Goal: Information Seeking & Learning: Stay updated

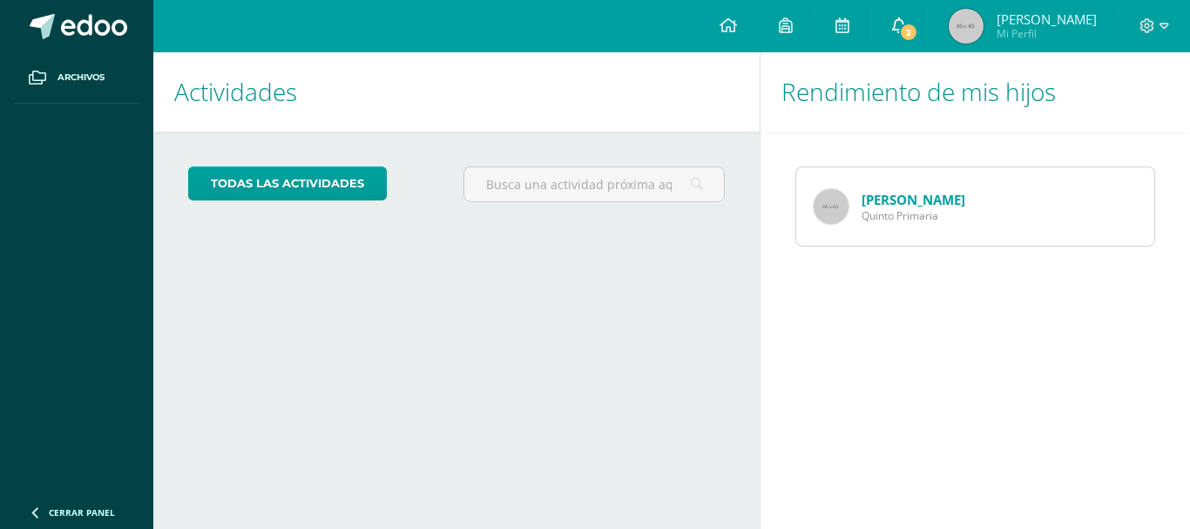
click at [918, 23] on span "2" at bounding box center [908, 32] width 19 height 19
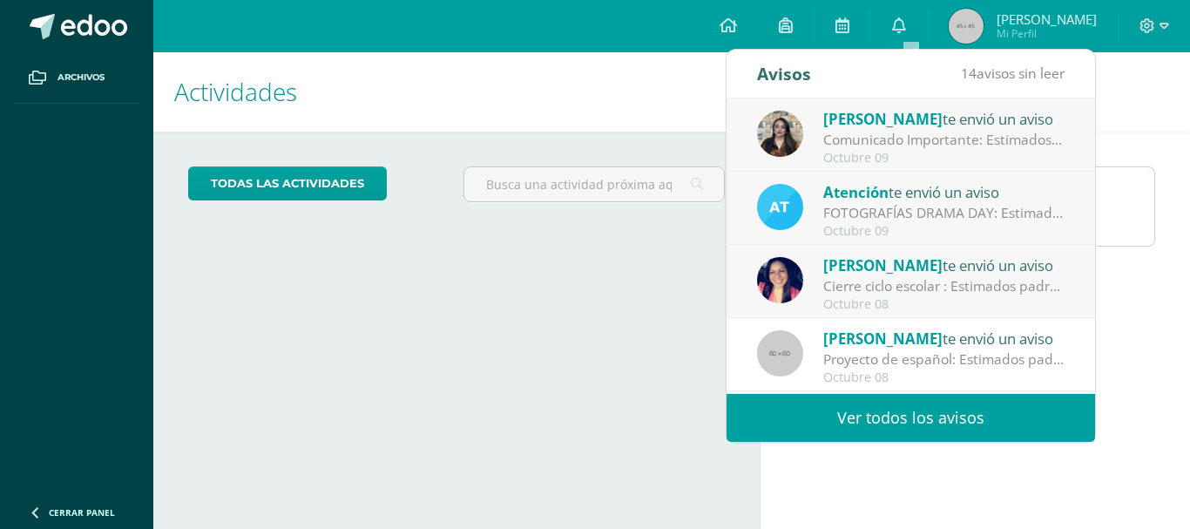
click at [877, 140] on div "Comunicado Importante: Estimados padres de familia: Un gusto saludarles. Envío …" at bounding box center [944, 140] width 242 height 20
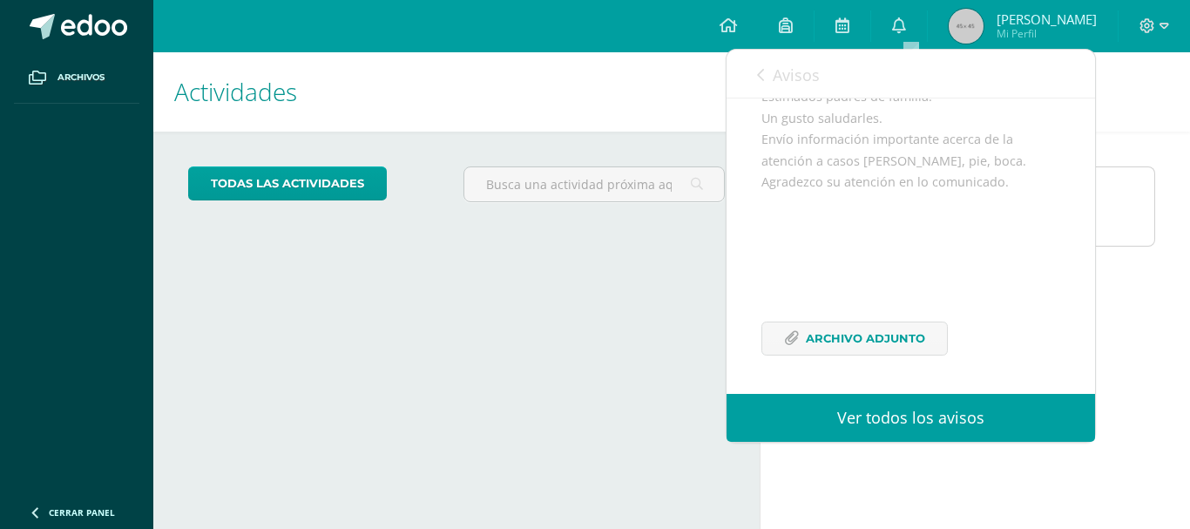
scroll to position [212, 0]
click at [915, 341] on span "Archivo Adjunto" at bounding box center [865, 338] width 119 height 32
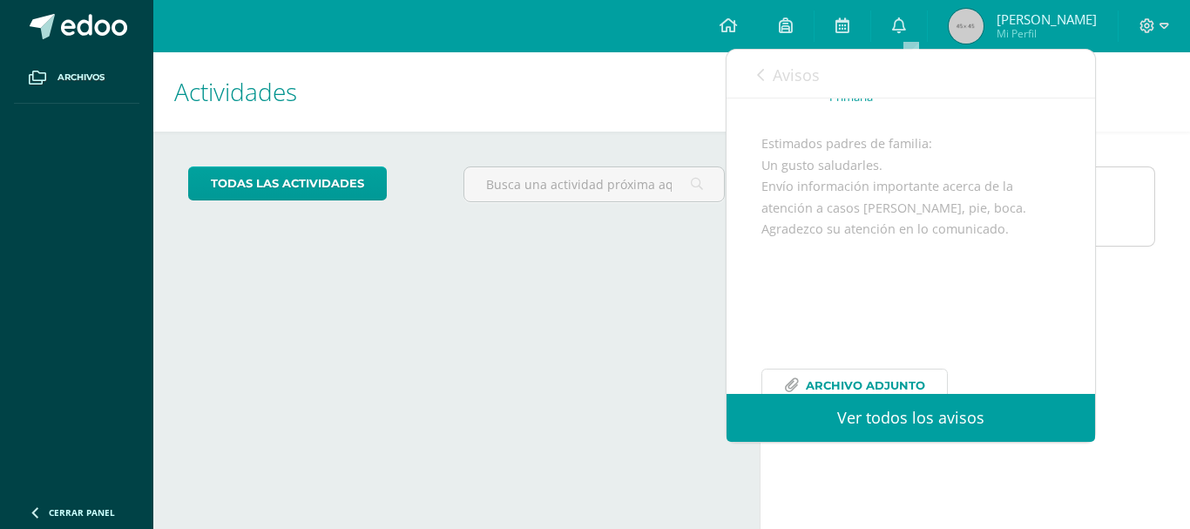
scroll to position [0, 0]
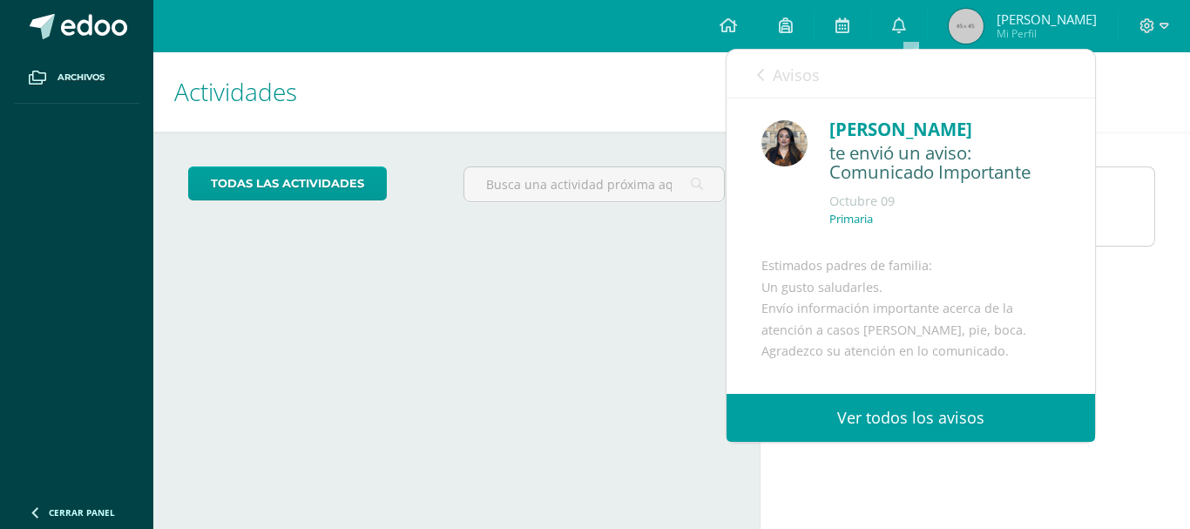
click at [765, 78] on link "Avisos" at bounding box center [788, 75] width 63 height 50
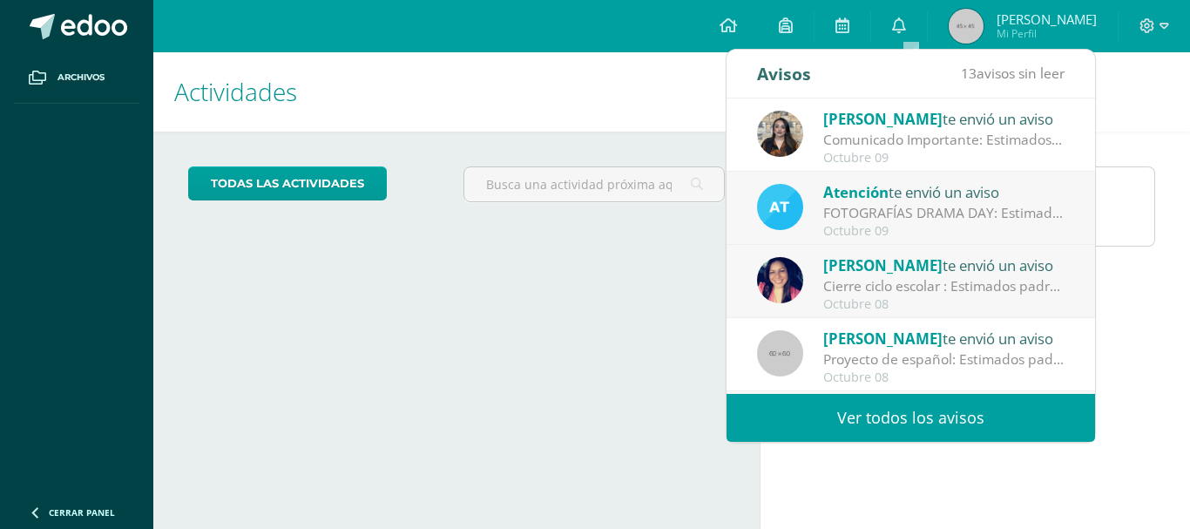
click at [909, 276] on div "Cierre ciclo escolar : Estimados padres de familia, compartirmos información im…" at bounding box center [944, 286] width 242 height 20
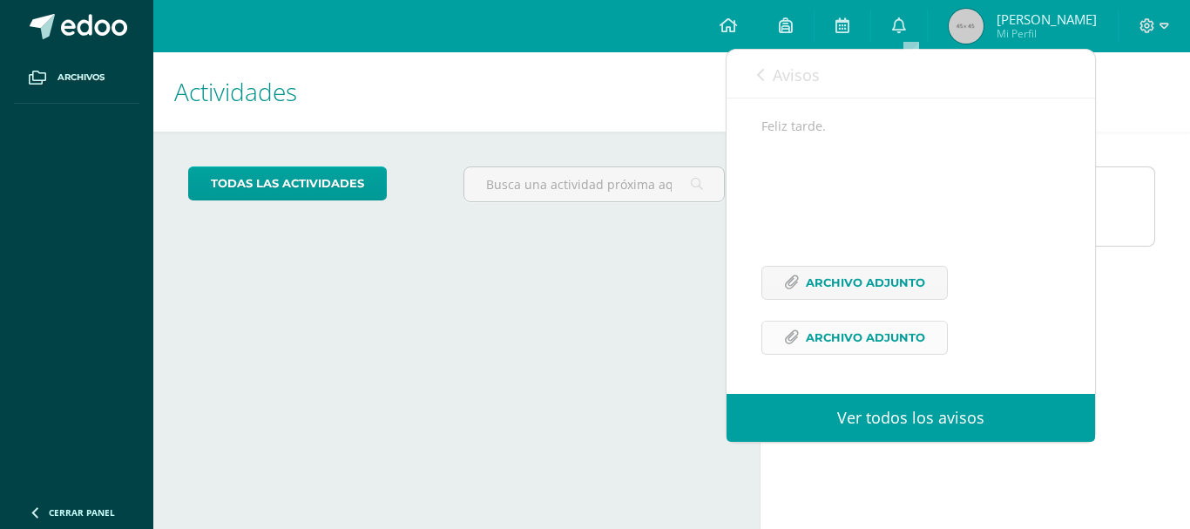
scroll to position [267, 0]
click at [889, 296] on span "Archivo Adjunto" at bounding box center [865, 283] width 119 height 32
click at [799, 335] on link "Archivo Adjunto" at bounding box center [854, 338] width 186 height 34
click at [763, 78] on icon at bounding box center [760, 75] width 7 height 14
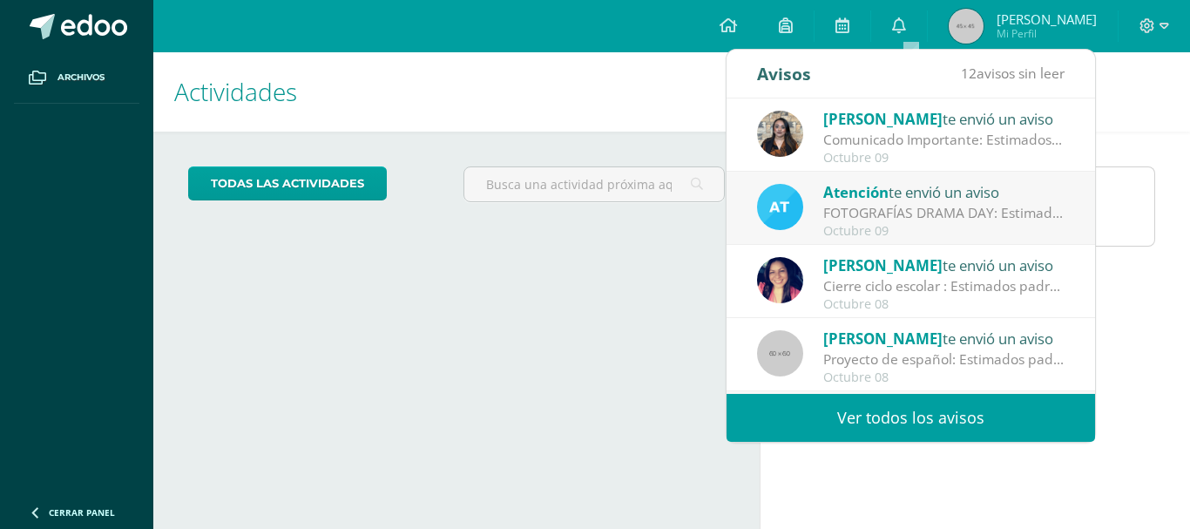
click at [884, 199] on span "Atención" at bounding box center [855, 192] width 65 height 20
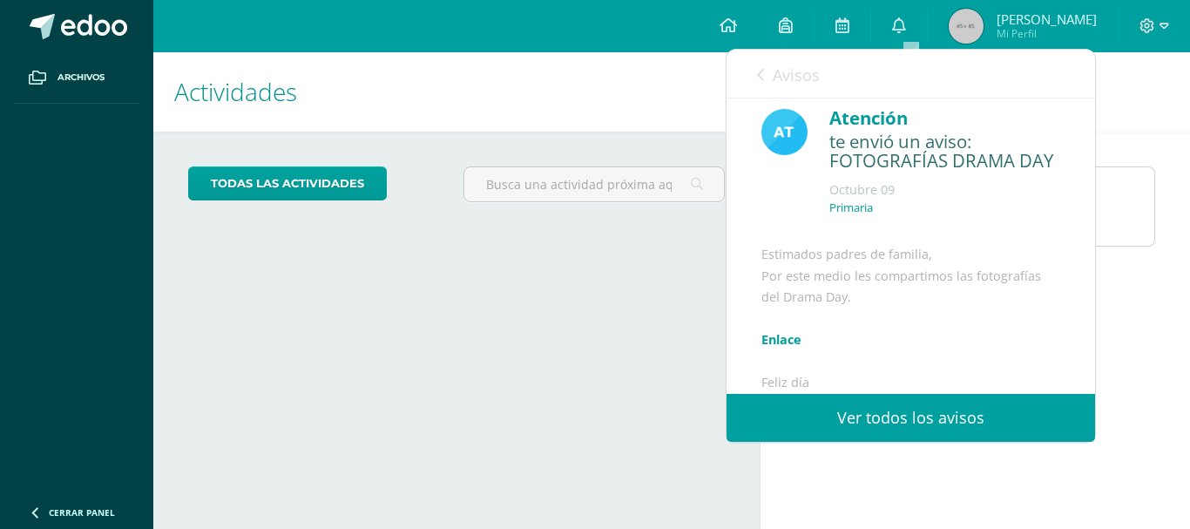
scroll to position [0, 0]
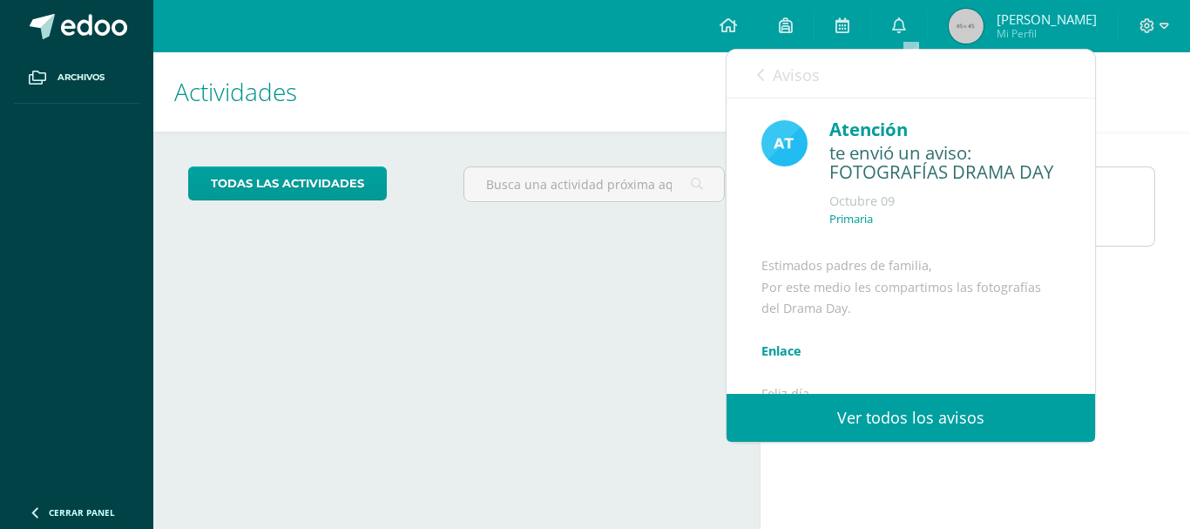
click at [781, 359] on link "Enlace" at bounding box center [781, 350] width 40 height 17
click at [776, 359] on link "Enlace" at bounding box center [781, 350] width 40 height 17
click at [772, 359] on link "Enlace" at bounding box center [781, 350] width 40 height 17
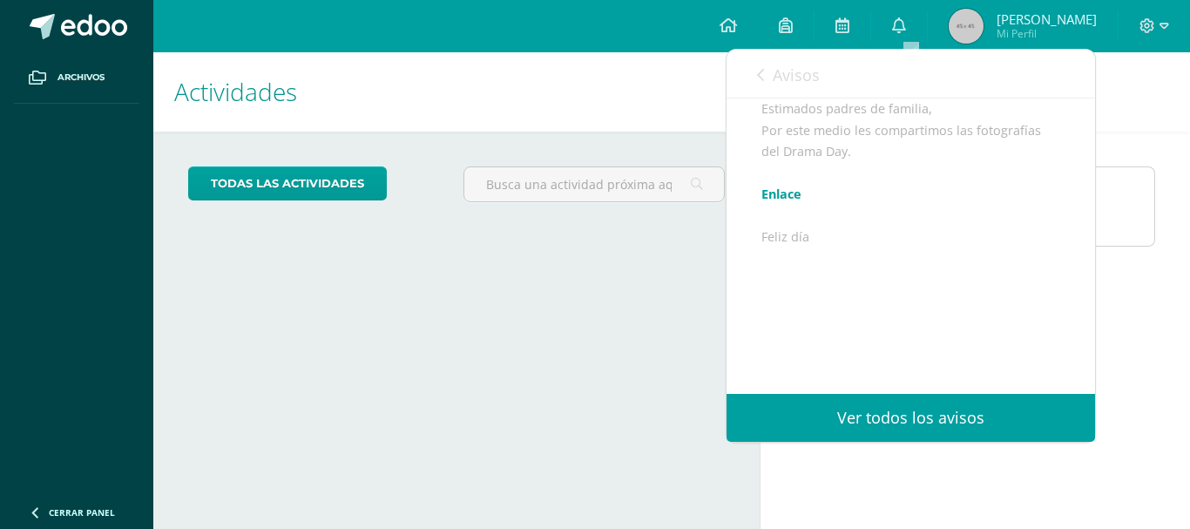
scroll to position [199, 0]
click at [763, 78] on icon at bounding box center [760, 75] width 7 height 14
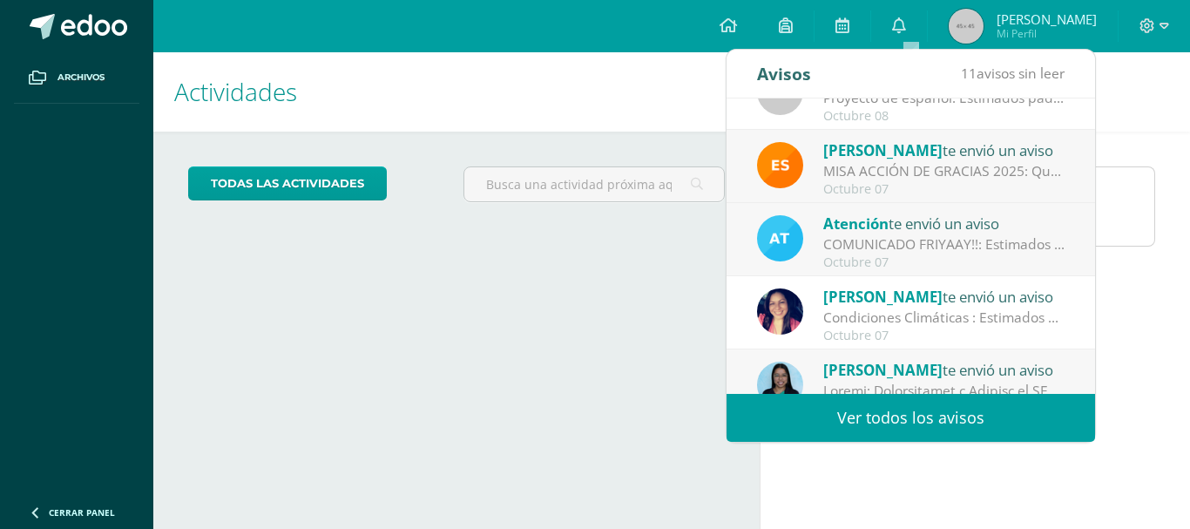
scroll to position [290, 0]
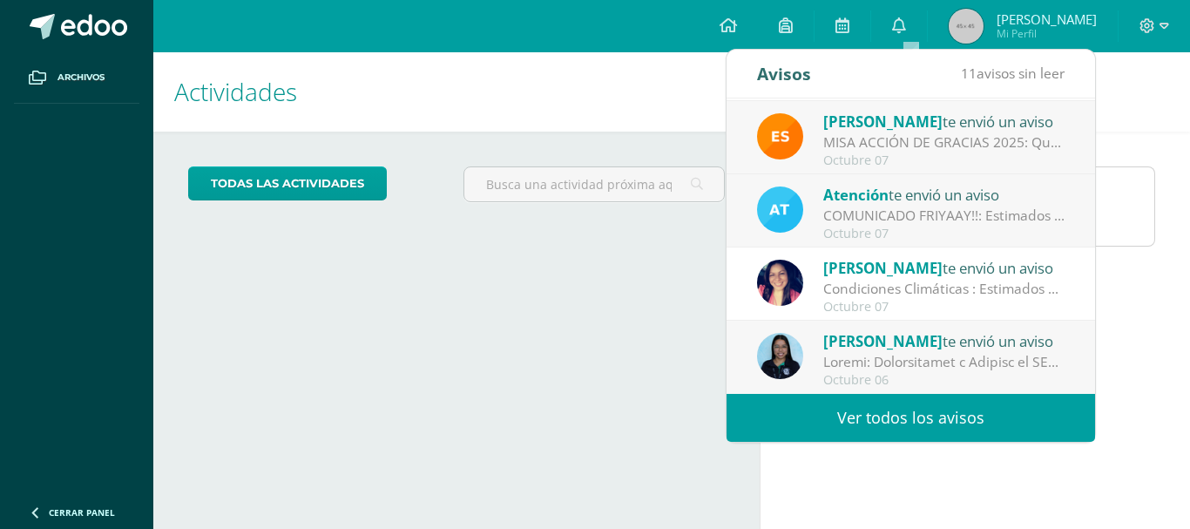
click at [912, 348] on div "Gracia Tzul te envió un aviso" at bounding box center [944, 340] width 242 height 23
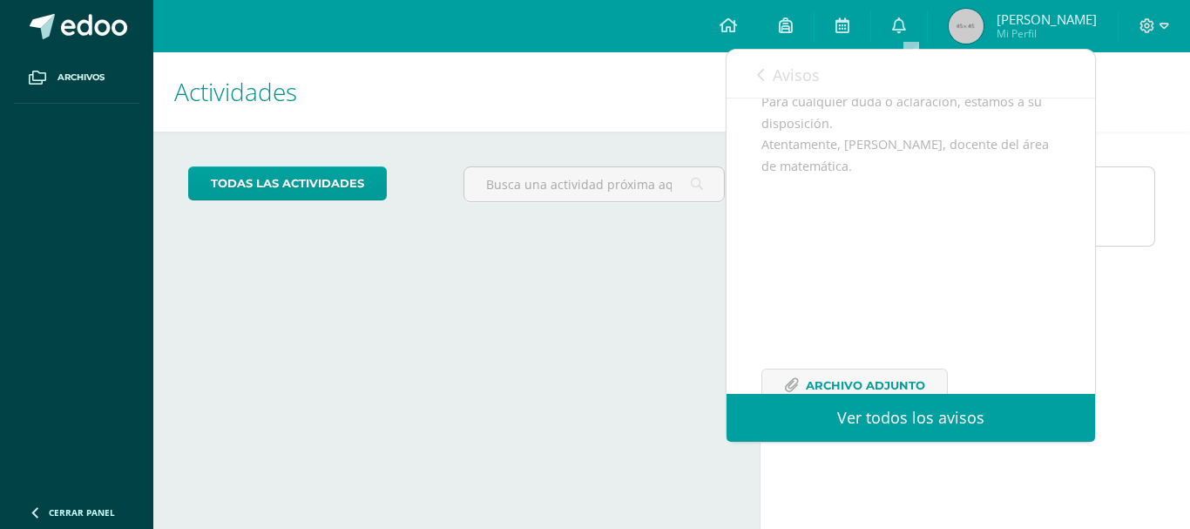
scroll to position [855, 0]
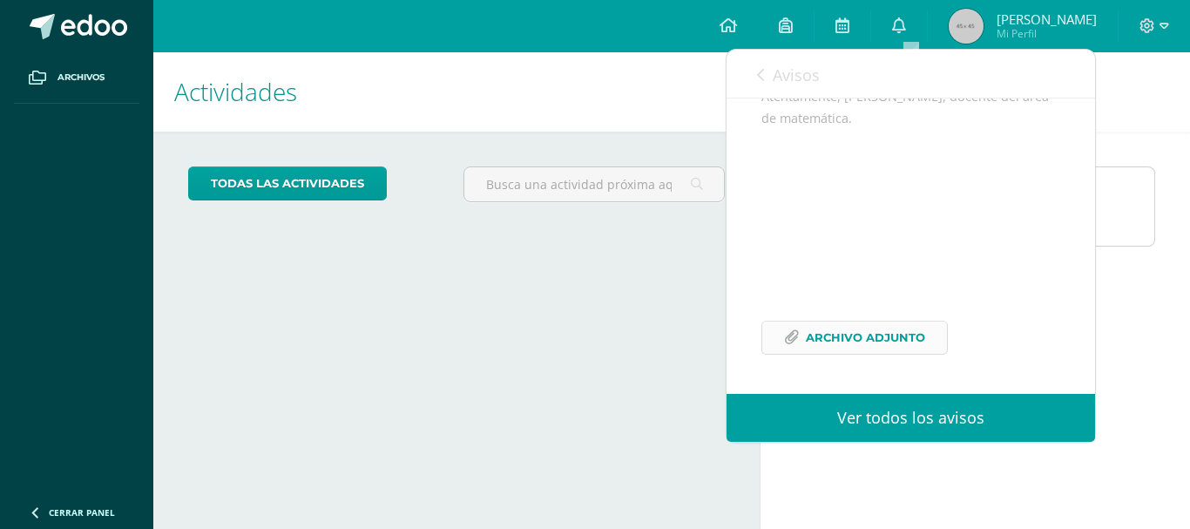
click at [878, 341] on span "Archivo Adjunto" at bounding box center [865, 337] width 119 height 32
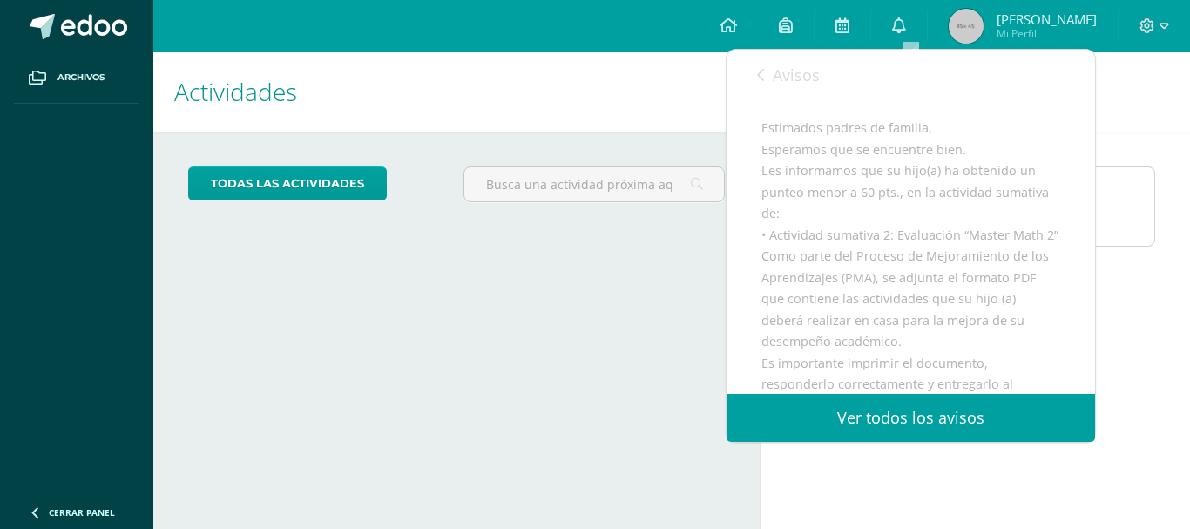
scroll to position [0, 0]
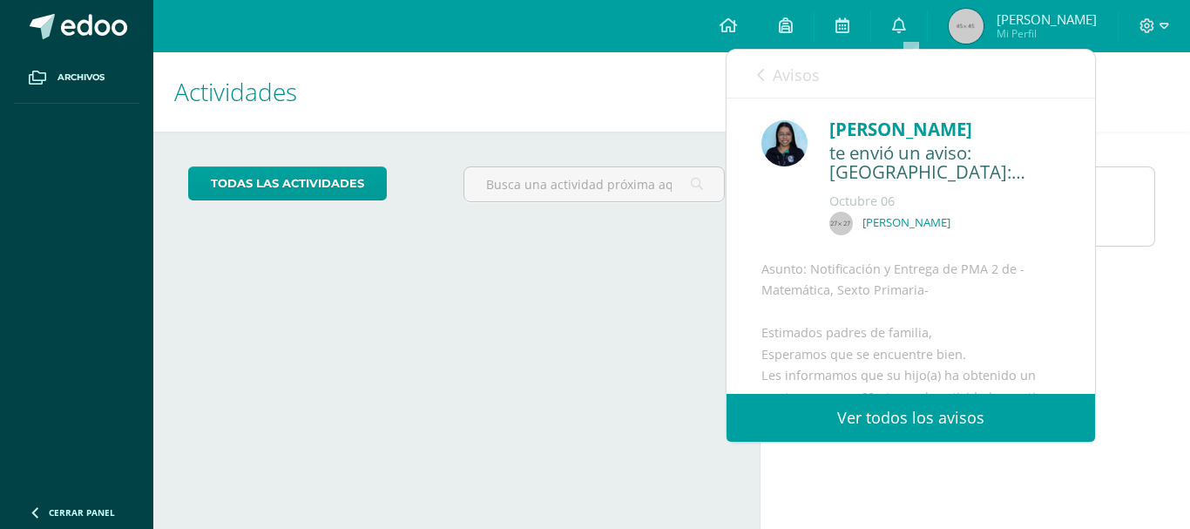
click at [774, 151] on img at bounding box center [784, 143] width 46 height 46
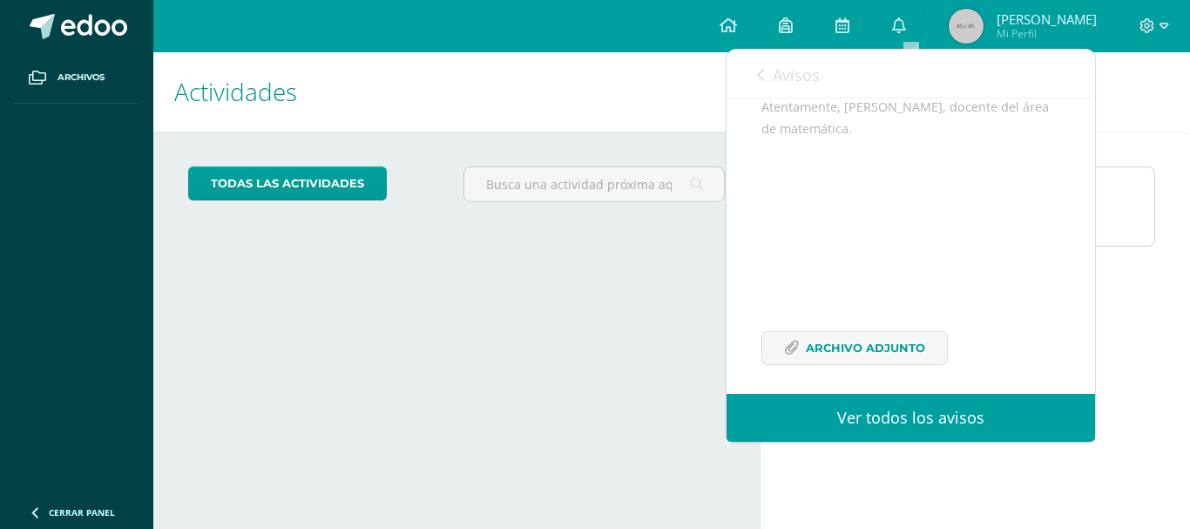
scroll to position [855, 0]
click at [899, 335] on span "Archivo Adjunto" at bounding box center [865, 337] width 119 height 32
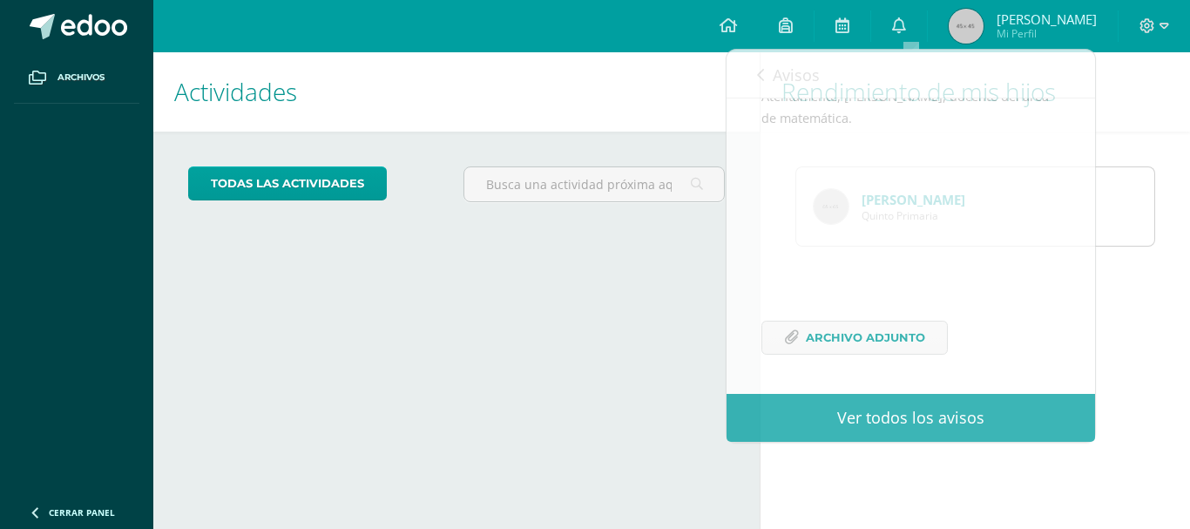
click at [578, 307] on div "Actividades Mis hijos todas las Actividades No tienes actividades Échale un vis…" at bounding box center [452, 290] width 613 height 476
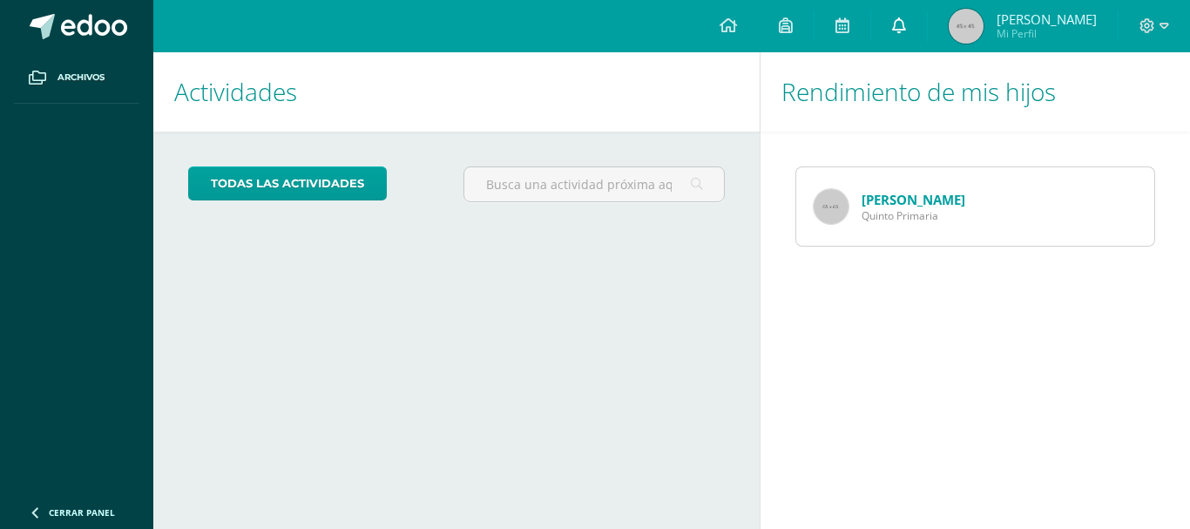
click at [906, 28] on icon at bounding box center [899, 25] width 14 height 16
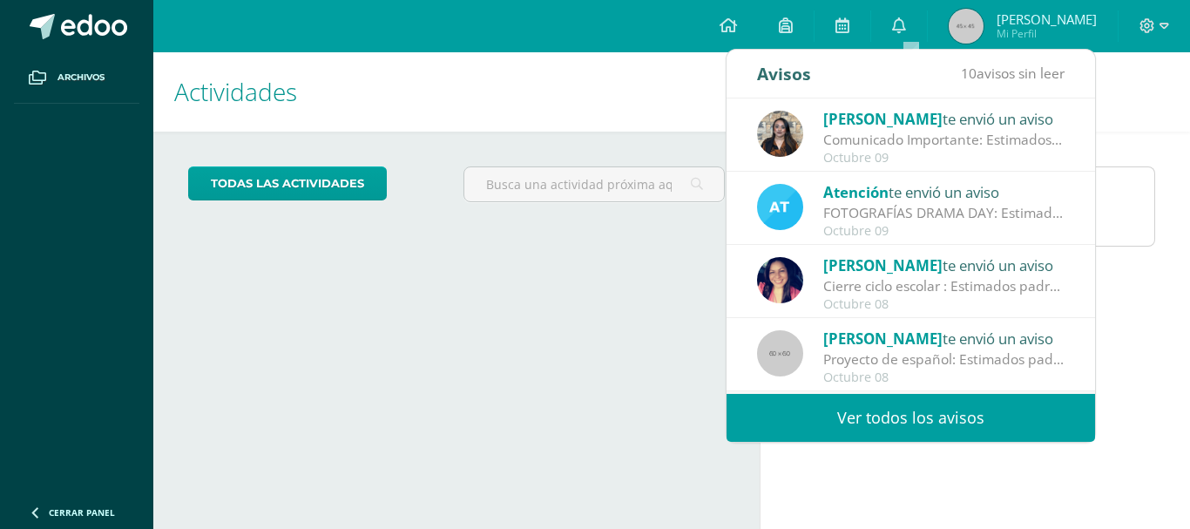
scroll to position [87, 0]
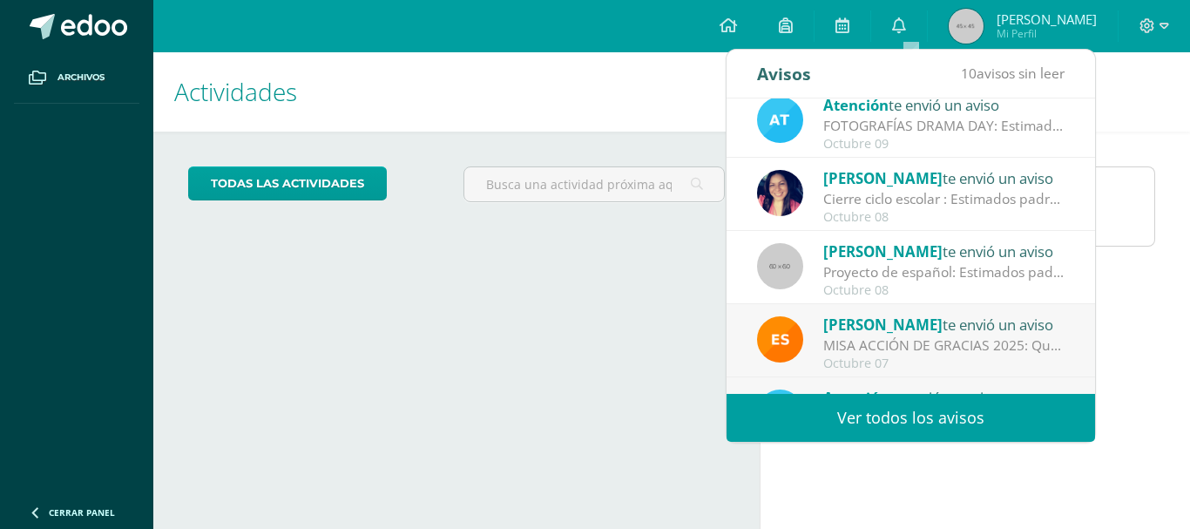
click at [895, 267] on div "Proyecto de español: Estimados padres de familia, Les escribo para compartir in…" at bounding box center [944, 272] width 242 height 20
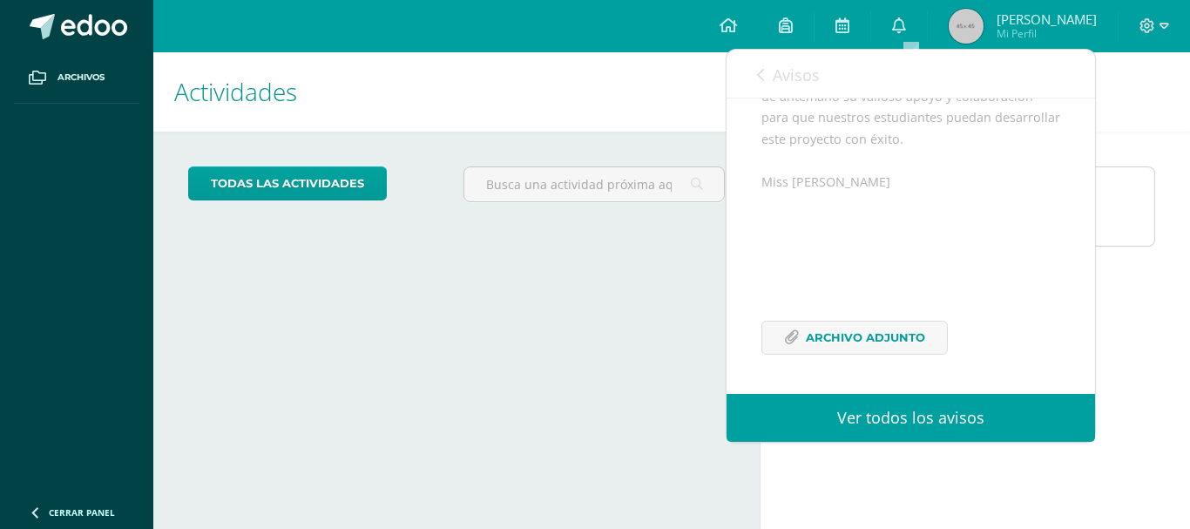
scroll to position [276, 0]
click at [864, 348] on span "Archivo Adjunto" at bounding box center [865, 337] width 119 height 32
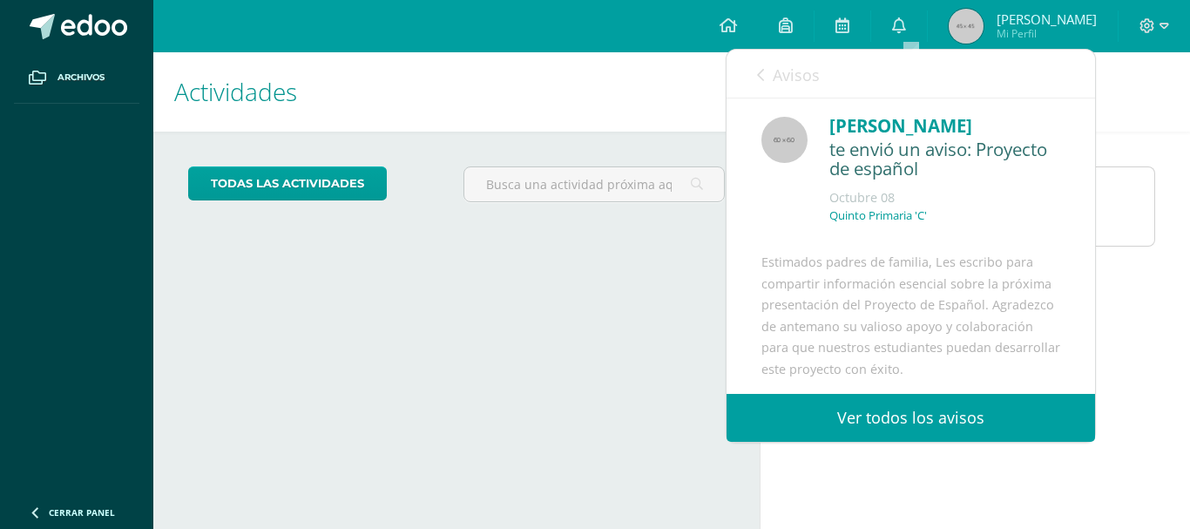
scroll to position [0, 0]
click at [762, 75] on icon at bounding box center [760, 75] width 7 height 14
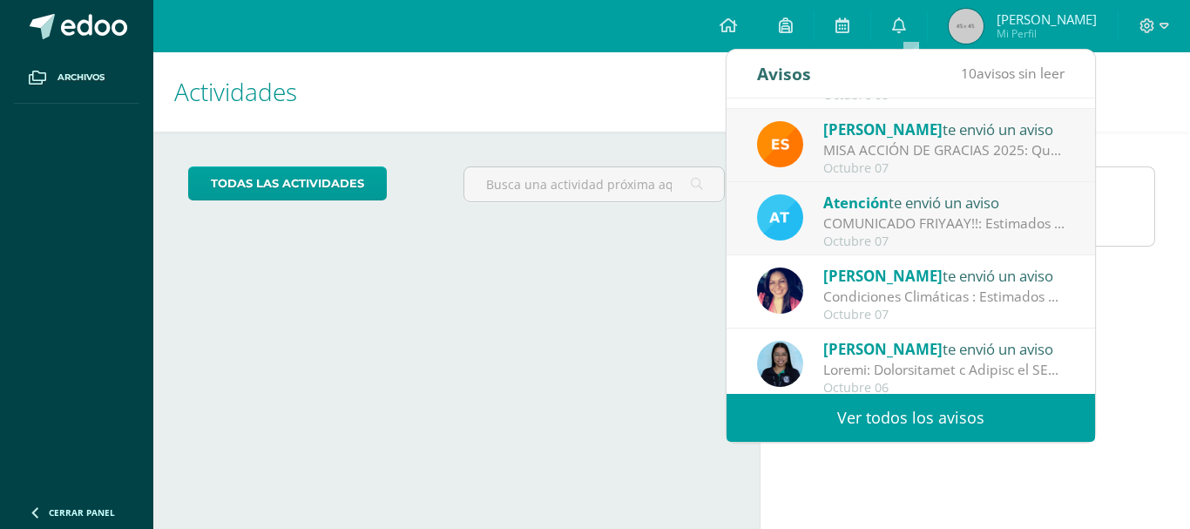
scroll to position [290, 0]
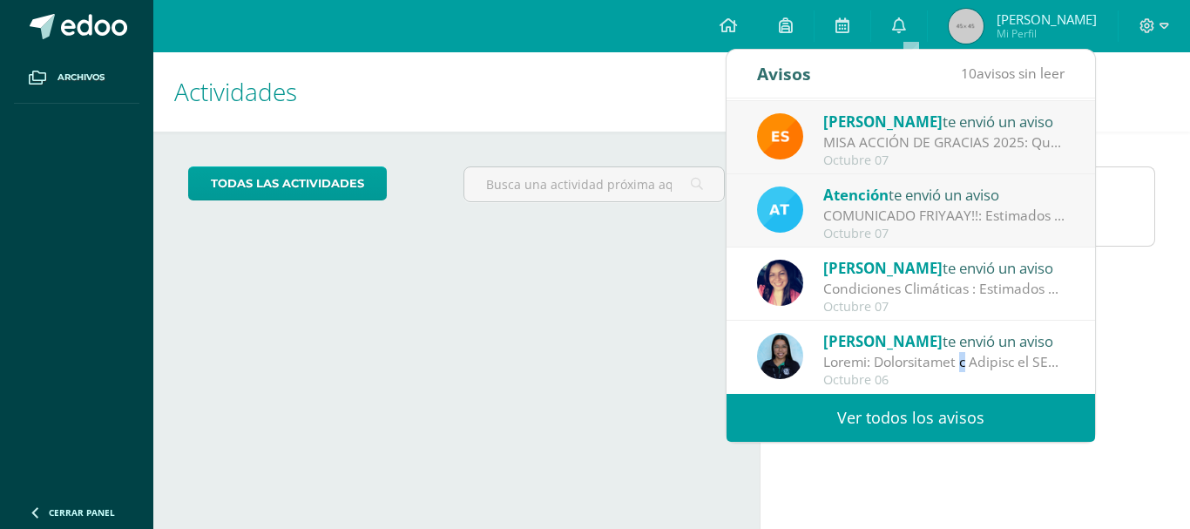
click at [902, 353] on div at bounding box center [944, 362] width 242 height 20
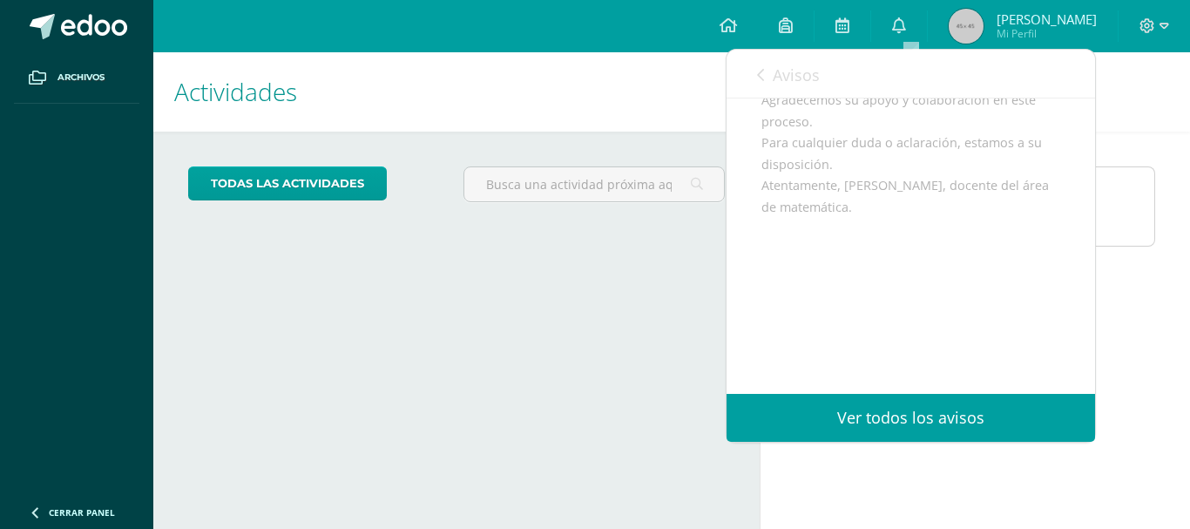
scroll to position [855, 0]
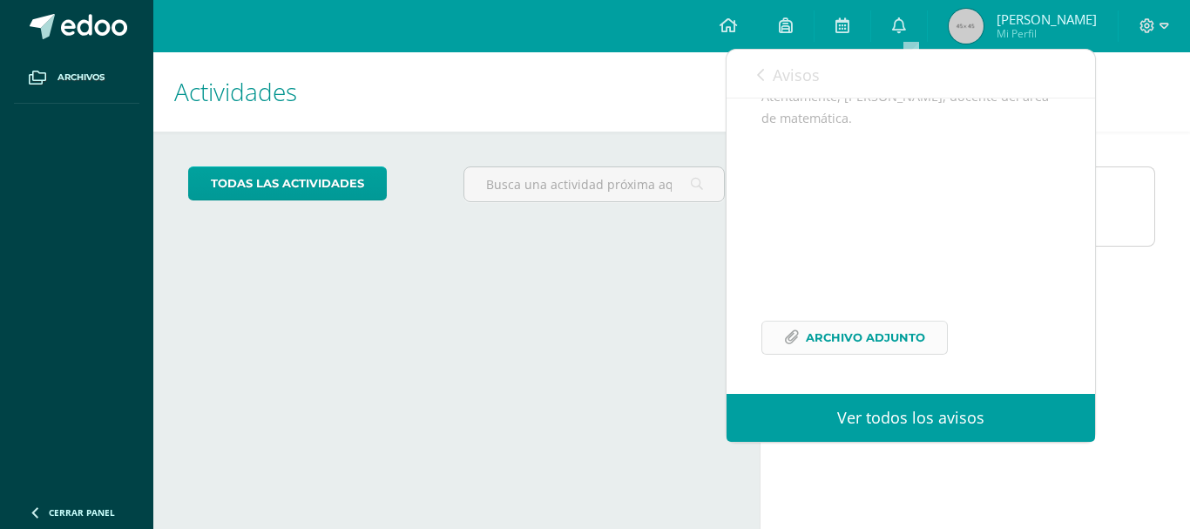
click at [871, 335] on span "Archivo Adjunto" at bounding box center [865, 337] width 119 height 32
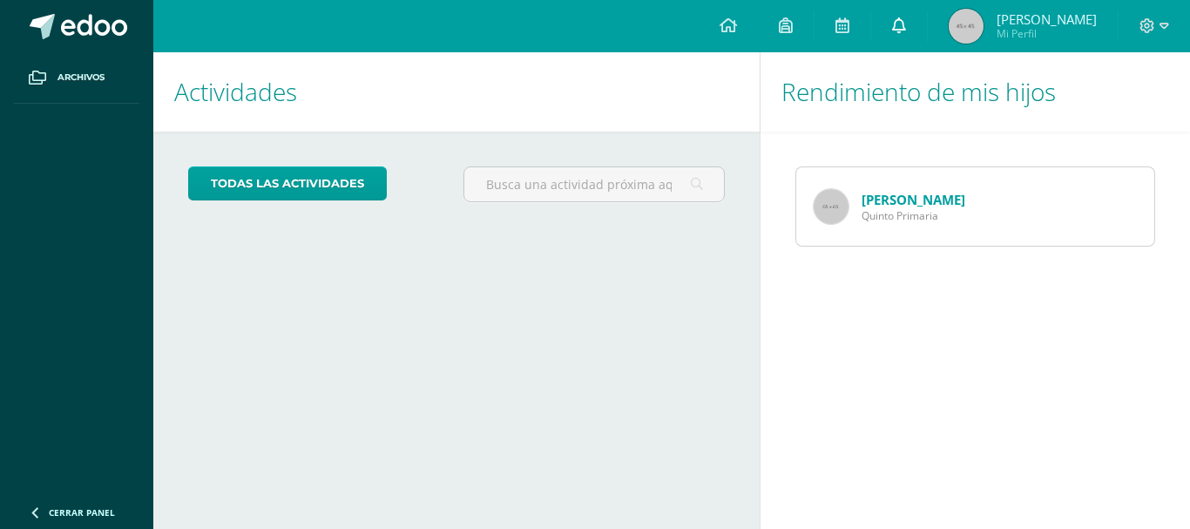
click at [889, 35] on link at bounding box center [899, 26] width 56 height 52
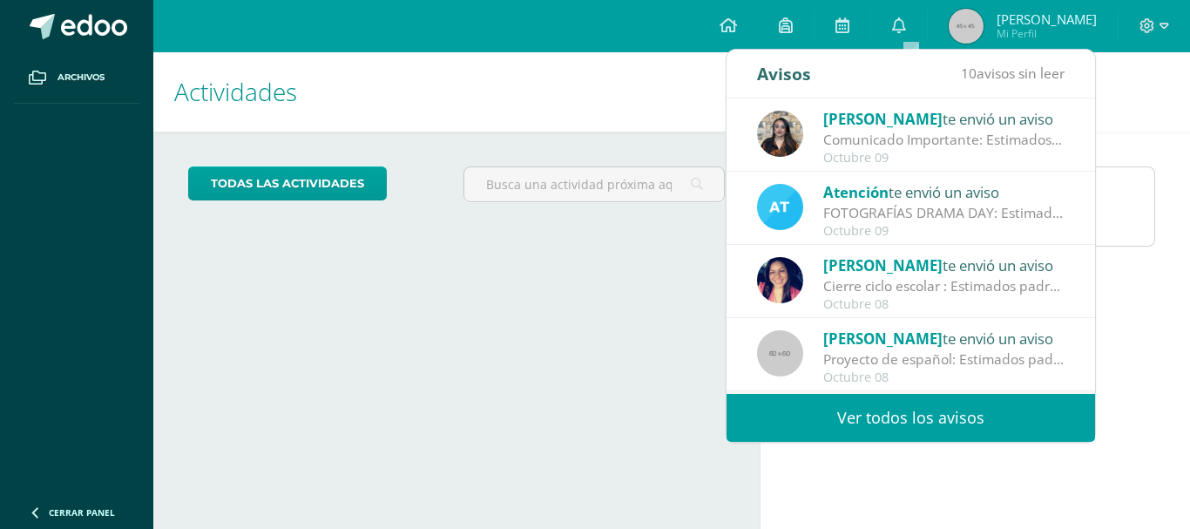
click at [867, 151] on div "Octubre 09" at bounding box center [944, 158] width 242 height 15
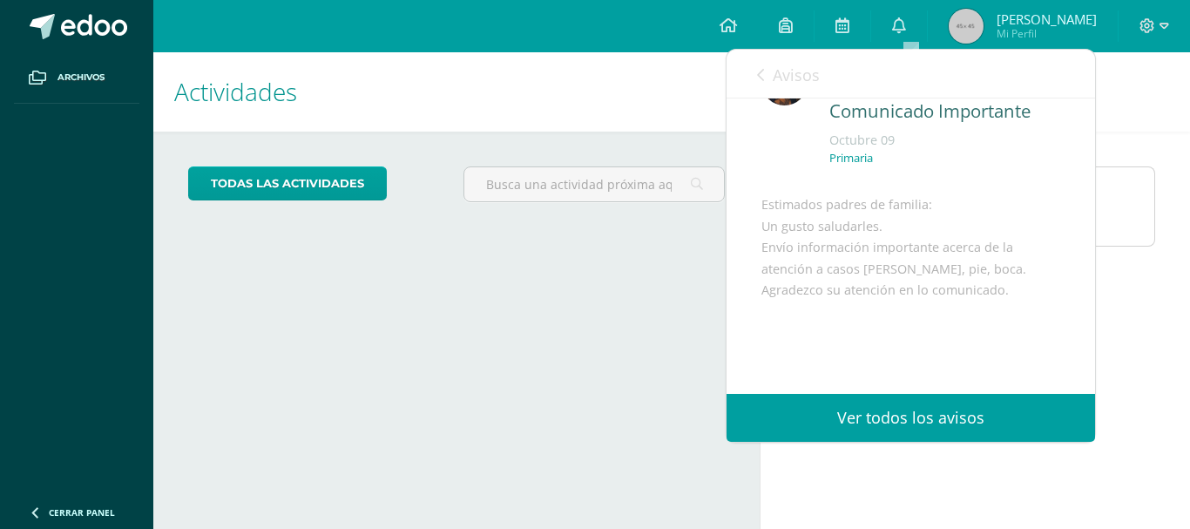
scroll to position [87, 0]
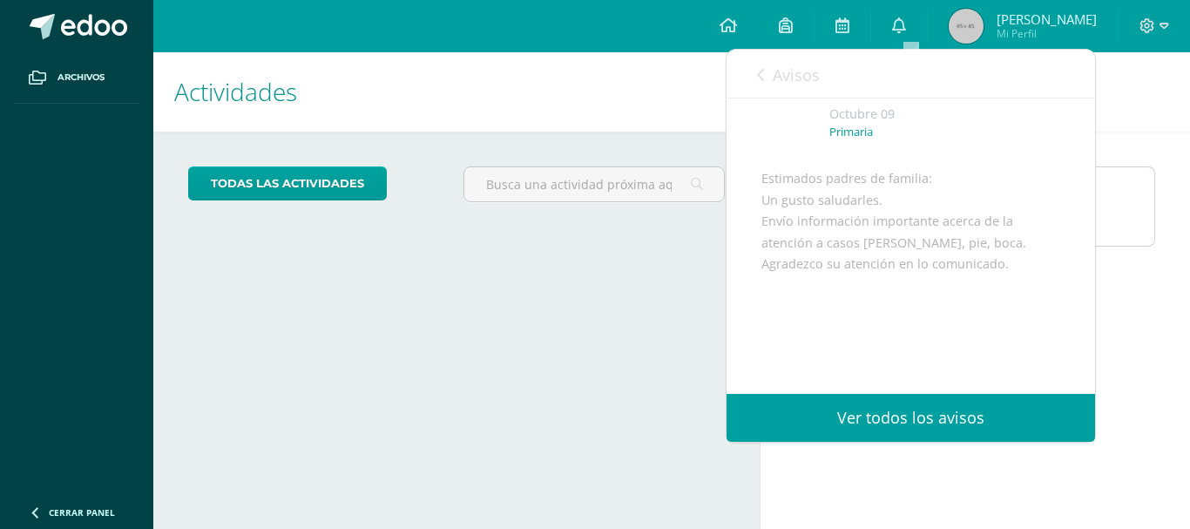
click at [855, 416] on link "Ver todos los avisos" at bounding box center [910, 418] width 368 height 48
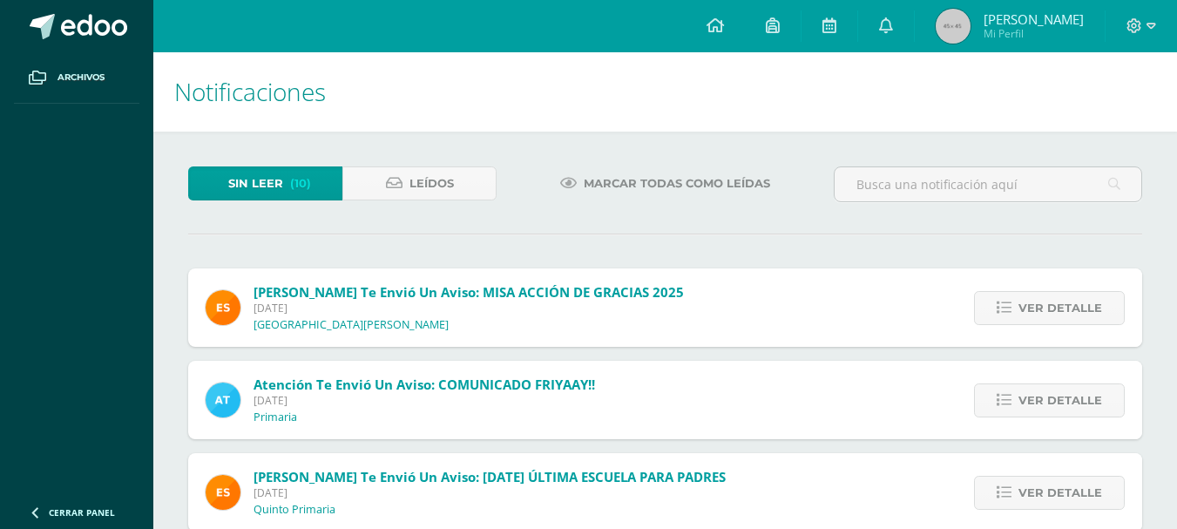
click at [923, 431] on div "Atención te envió un aviso: COMUNICADO FRIYAAY!! Martes 07 de Octubre de 2025 P…" at bounding box center [665, 400] width 954 height 78
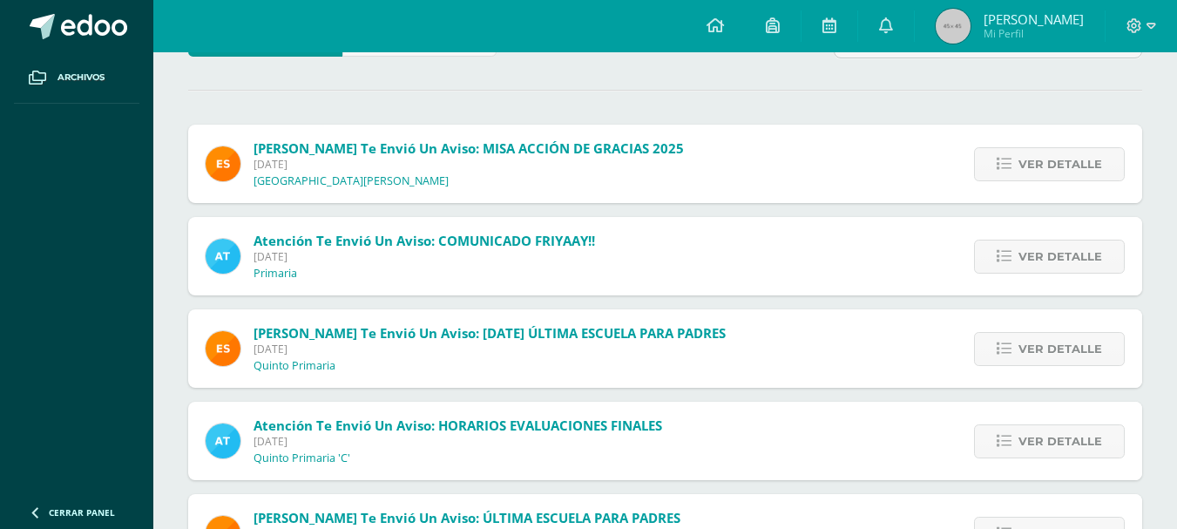
scroll to position [174, 0]
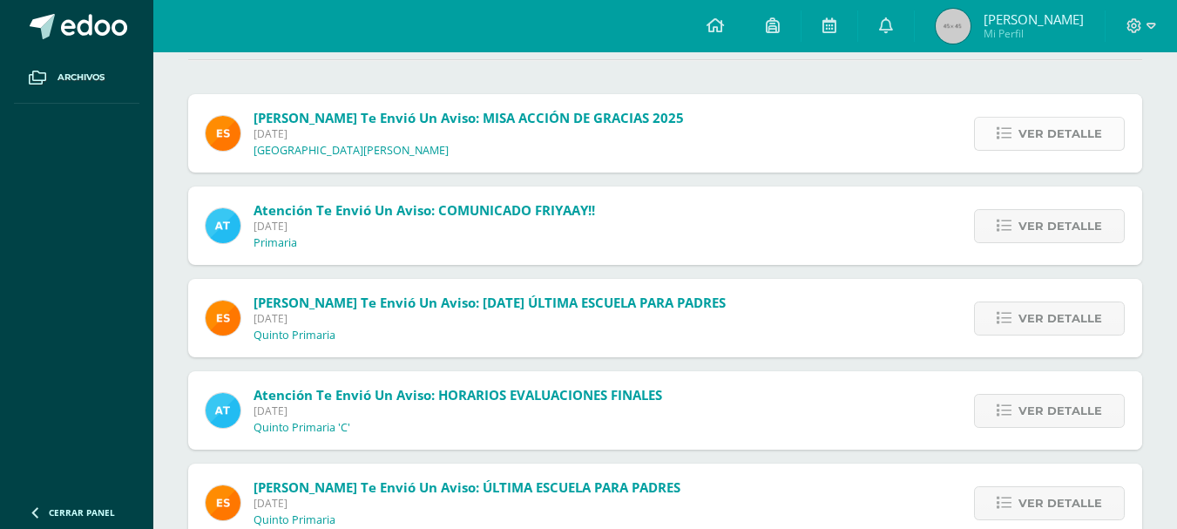
click at [1012, 125] on link "Ver detalle" at bounding box center [1049, 134] width 151 height 34
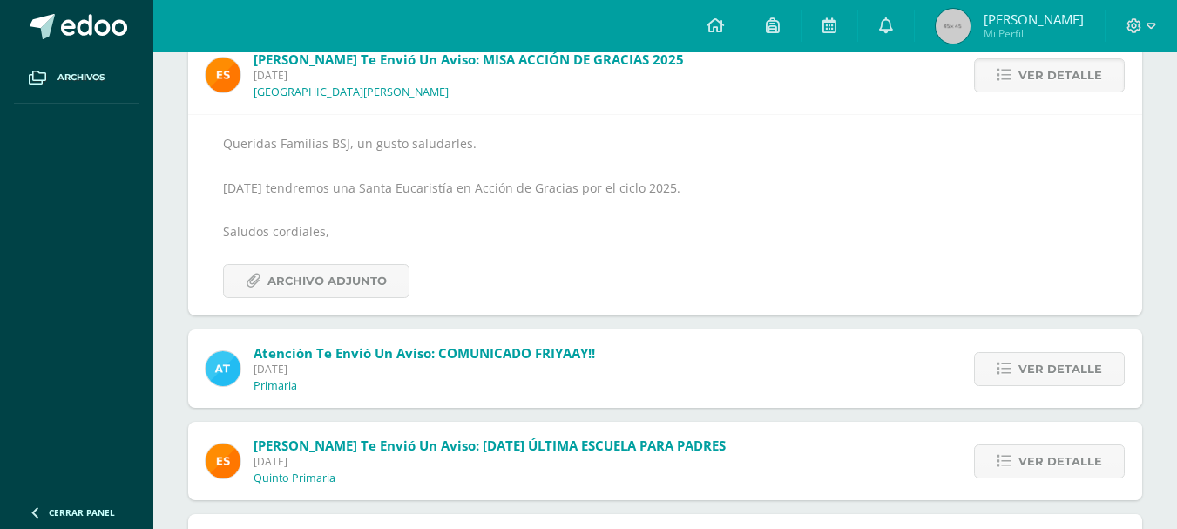
scroll to position [261, 0]
